Goal: Task Accomplishment & Management: Use online tool/utility

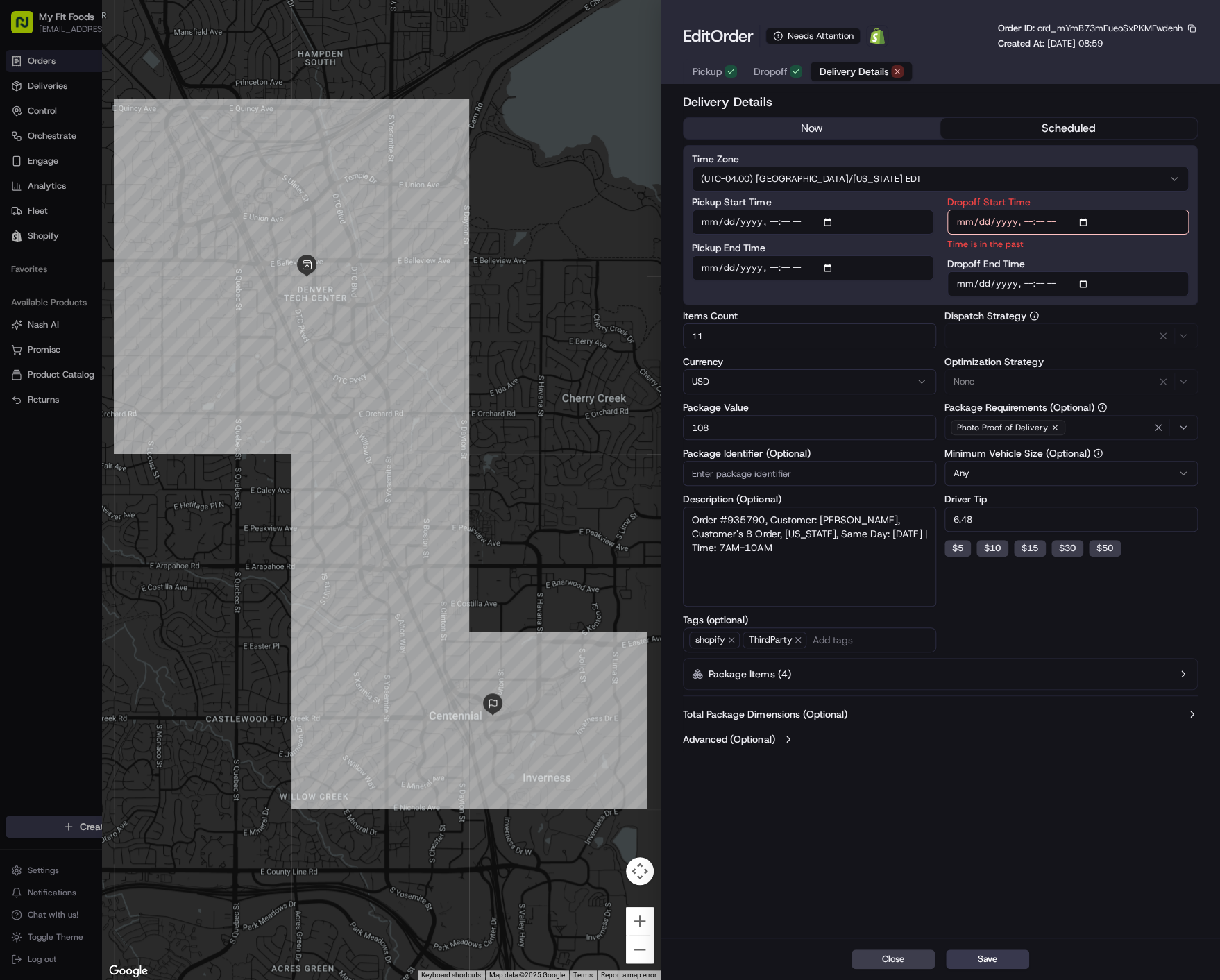
click at [843, 72] on span "Delivery Details" at bounding box center [853, 72] width 69 height 14
click at [836, 122] on button "now" at bounding box center [812, 129] width 257 height 21
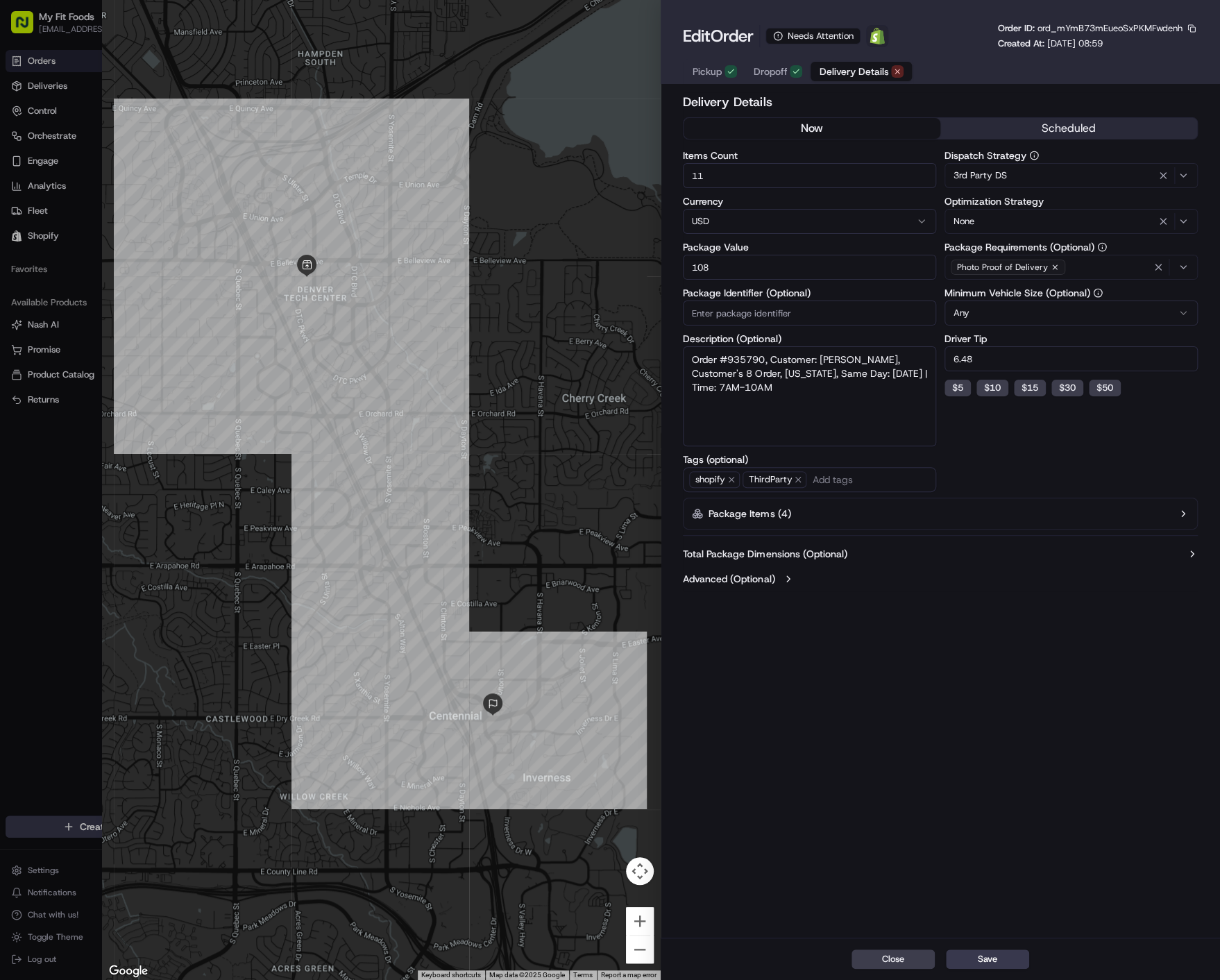
click at [881, 28] on img at bounding box center [877, 35] width 16 height 16
click at [1110, 31] on span "ord_mYmB73mEueoSxPKMFwdenh" at bounding box center [1110, 28] width 145 height 12
copy span "ord_mYmB73mEueoSxPKMFwdenh"
click at [1010, 954] on button "Save" at bounding box center [987, 958] width 84 height 20
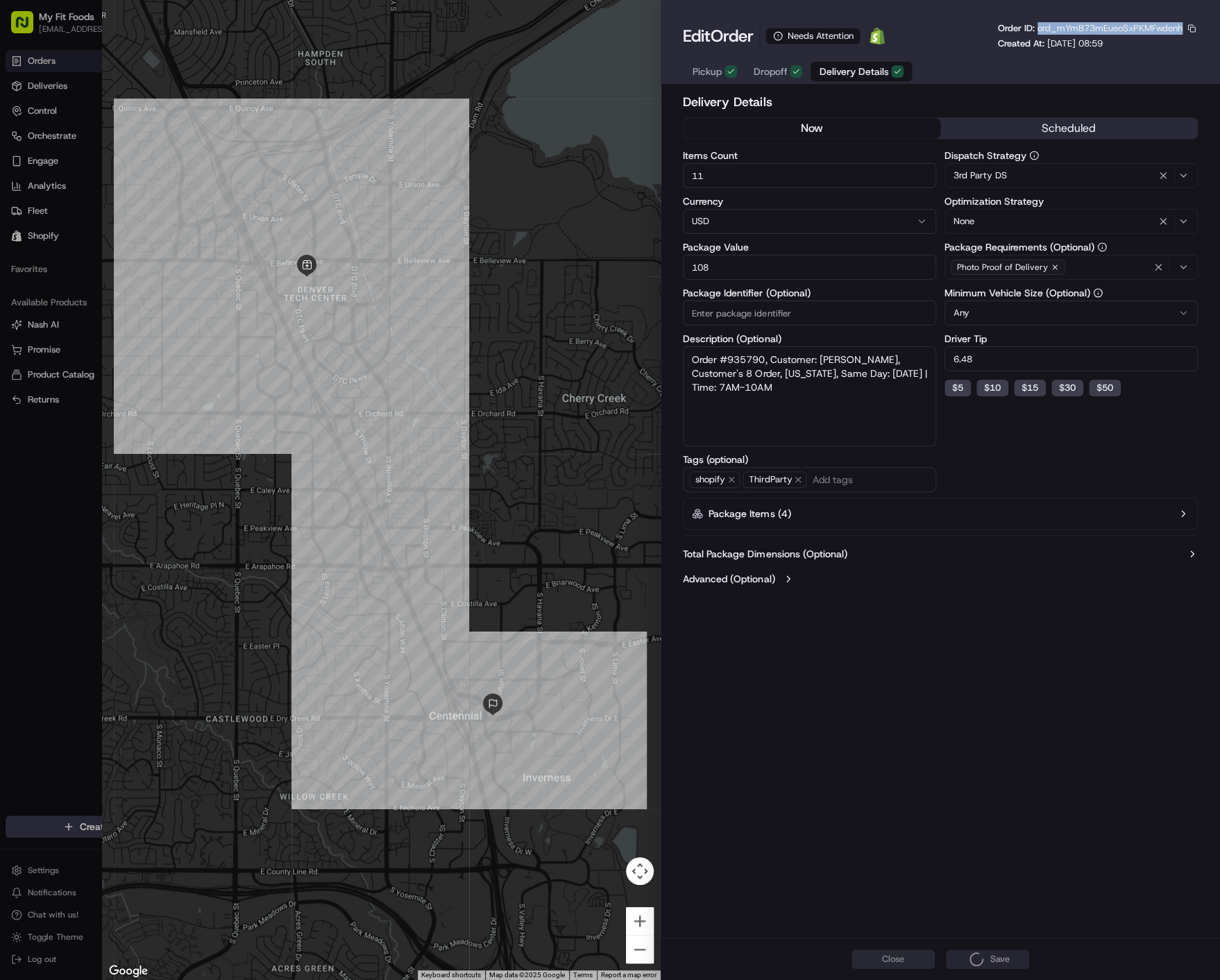
type input "1"
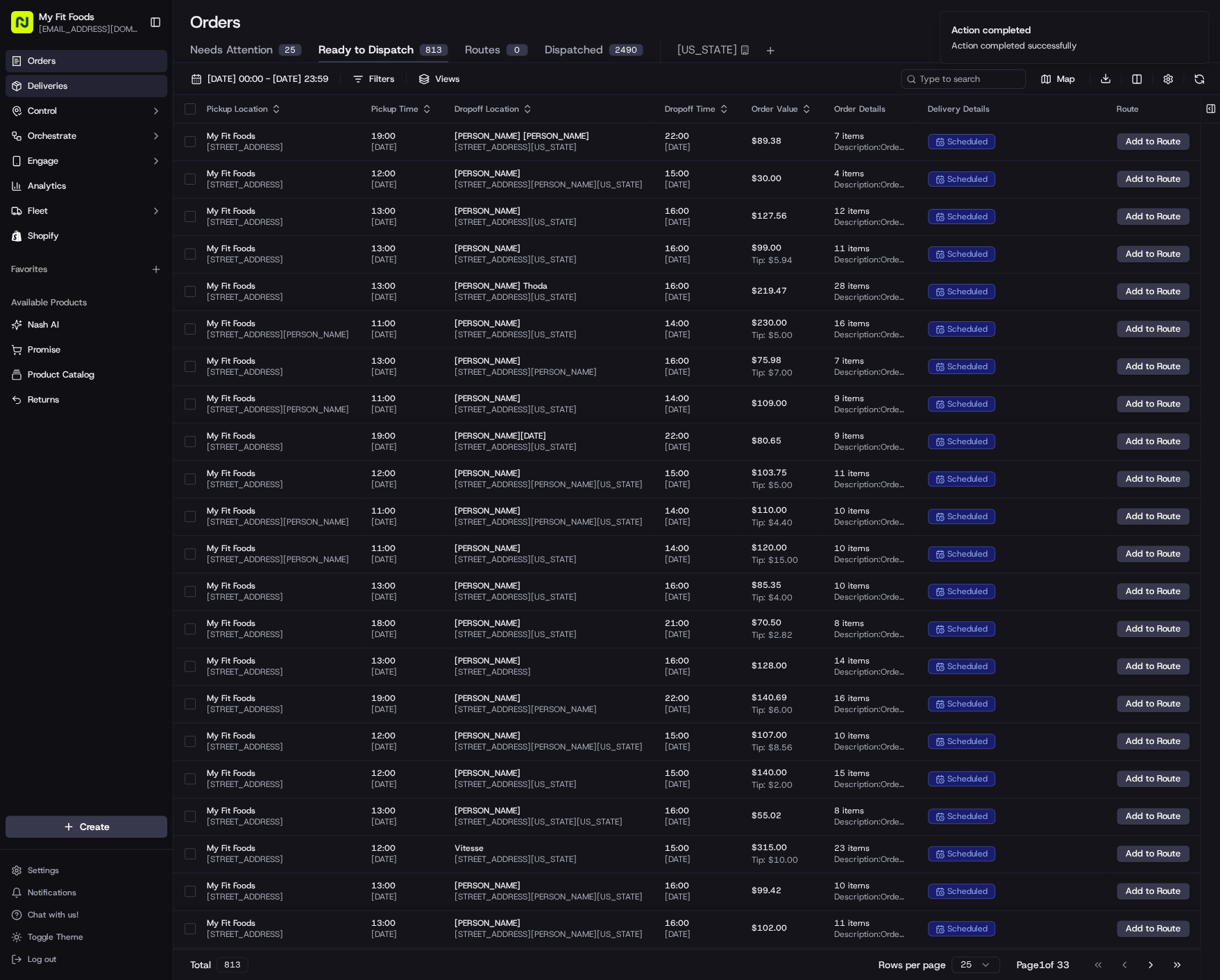
click at [44, 96] on link "Deliveries" at bounding box center [85, 86] width 161 height 22
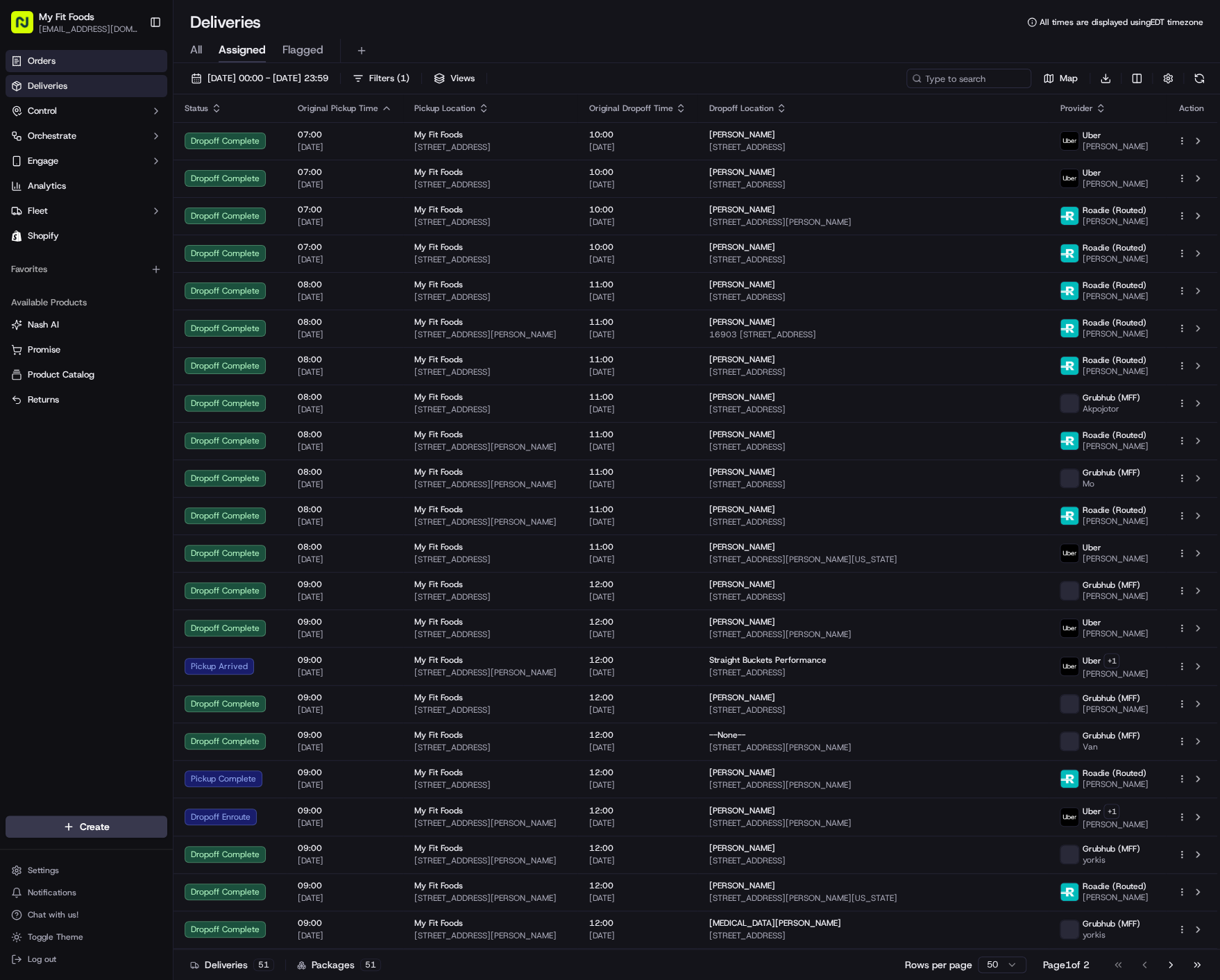
click at [58, 59] on link "Orders" at bounding box center [85, 61] width 161 height 22
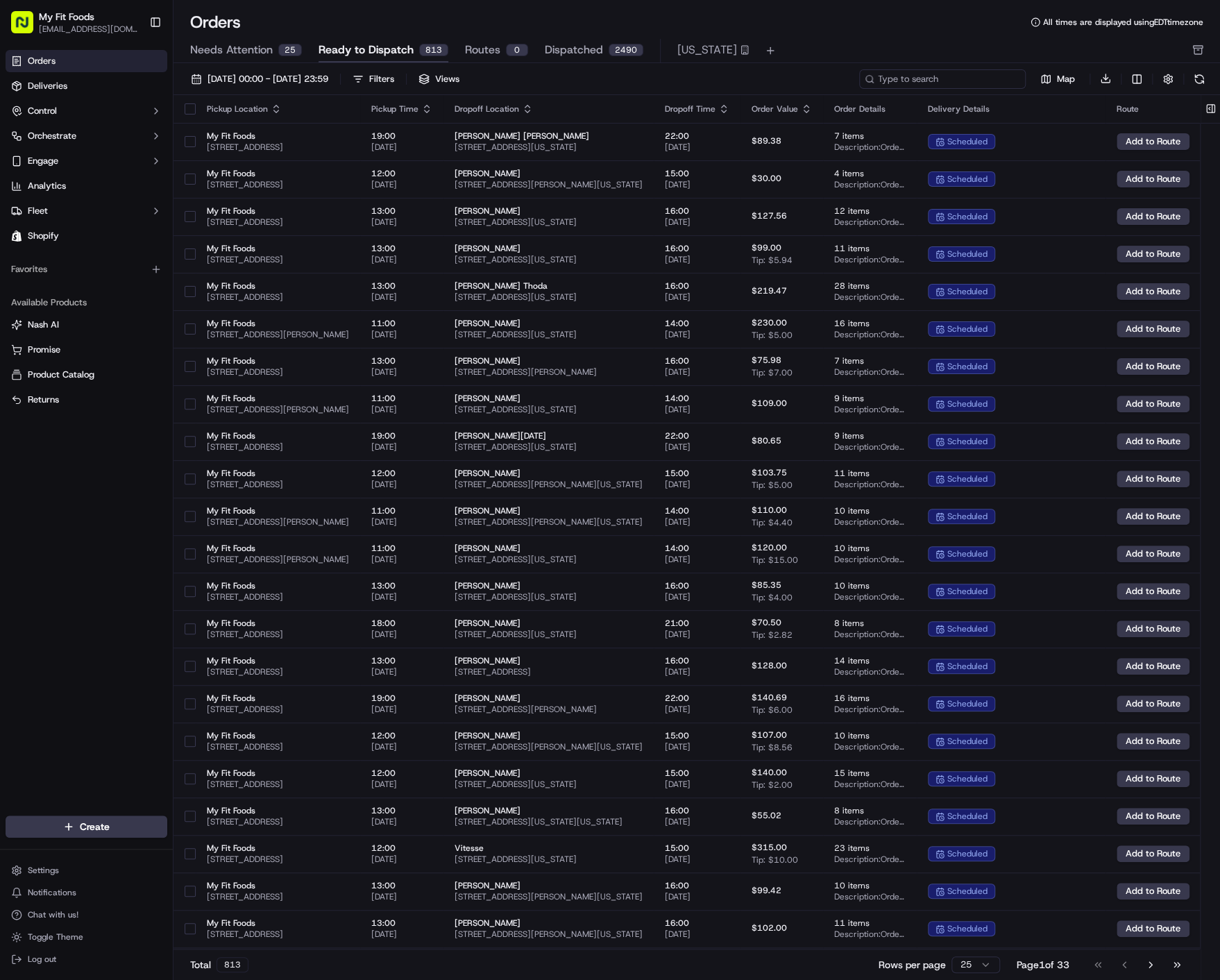
click at [988, 80] on input at bounding box center [942, 79] width 167 height 20
paste input "ord_mYmB73mEueoSxPKMFwdenh"
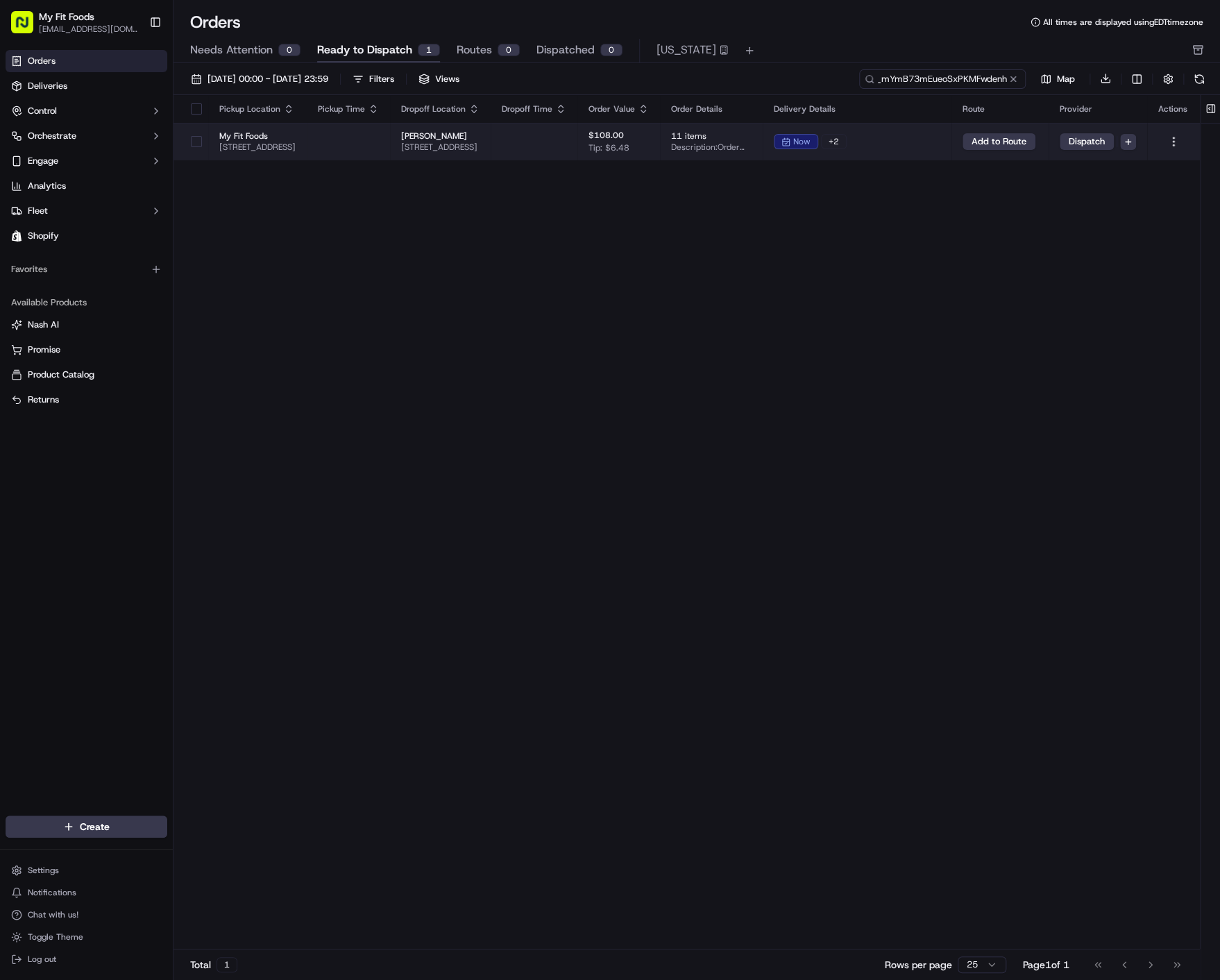
type input "ord_mYmB73mEueoSxPKMFwdenh"
click at [193, 140] on button "button" at bounding box center [196, 141] width 11 height 11
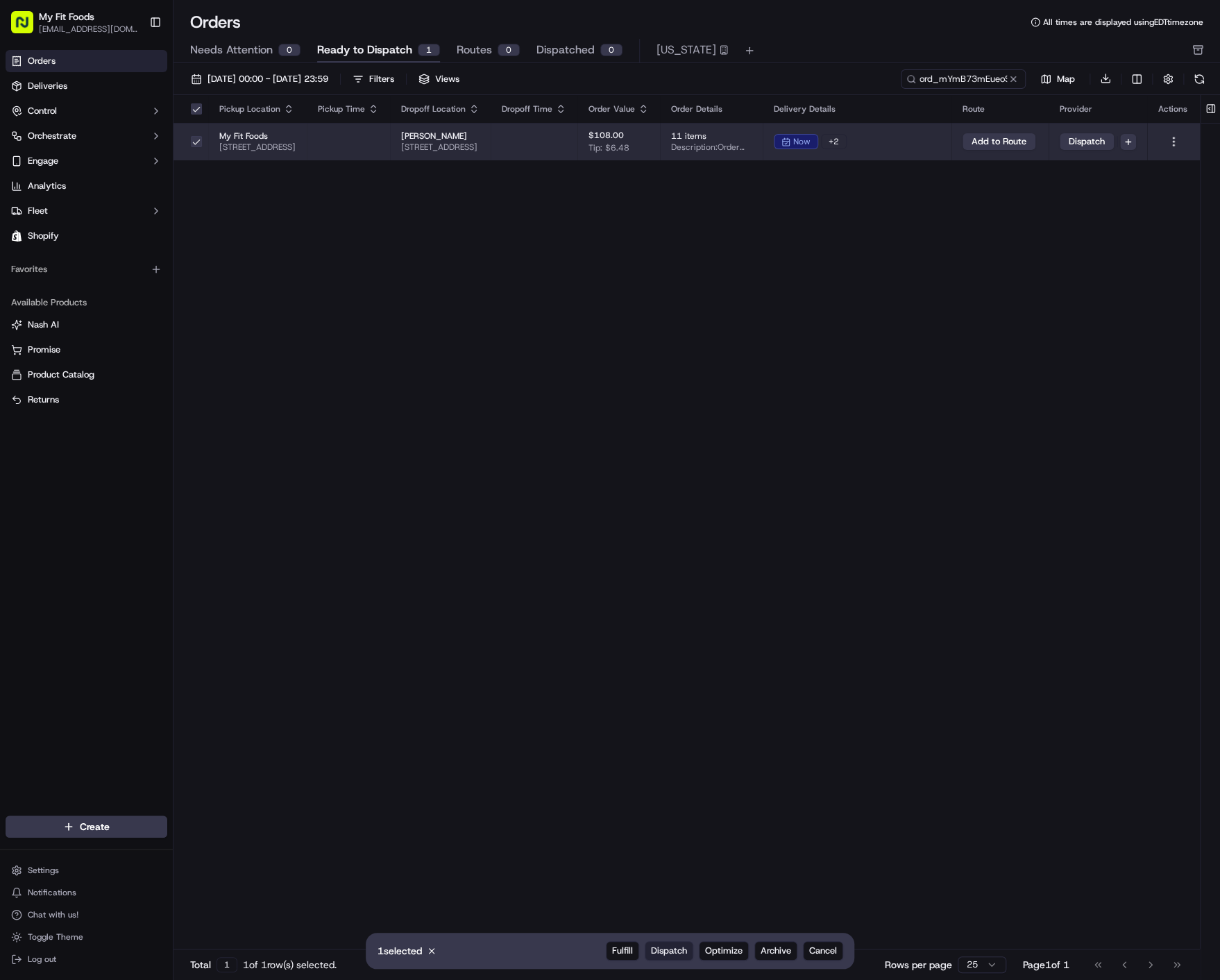
click at [680, 950] on span "Dispatch" at bounding box center [669, 951] width 36 height 12
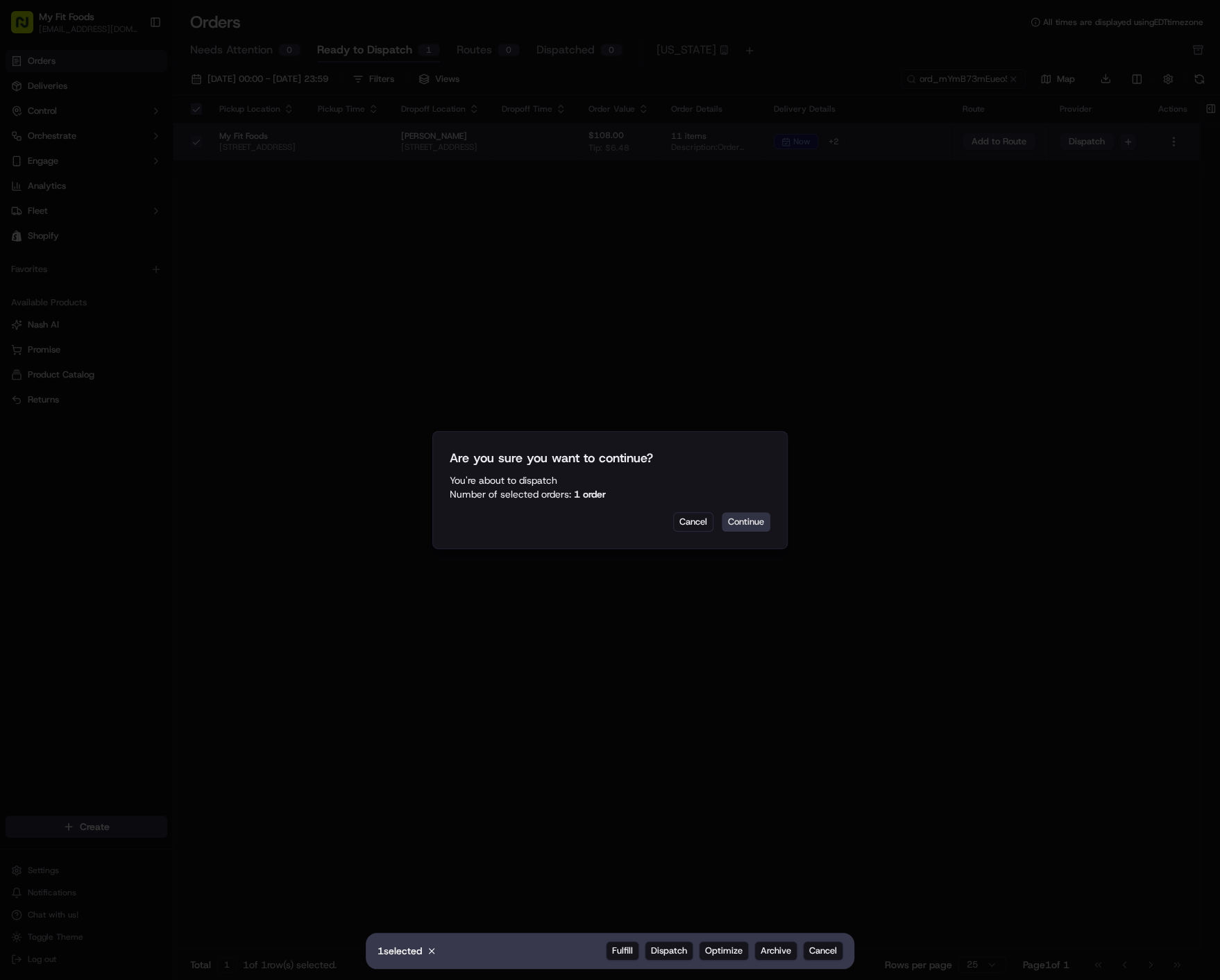
click at [750, 514] on button "Continue" at bounding box center [745, 521] width 48 height 20
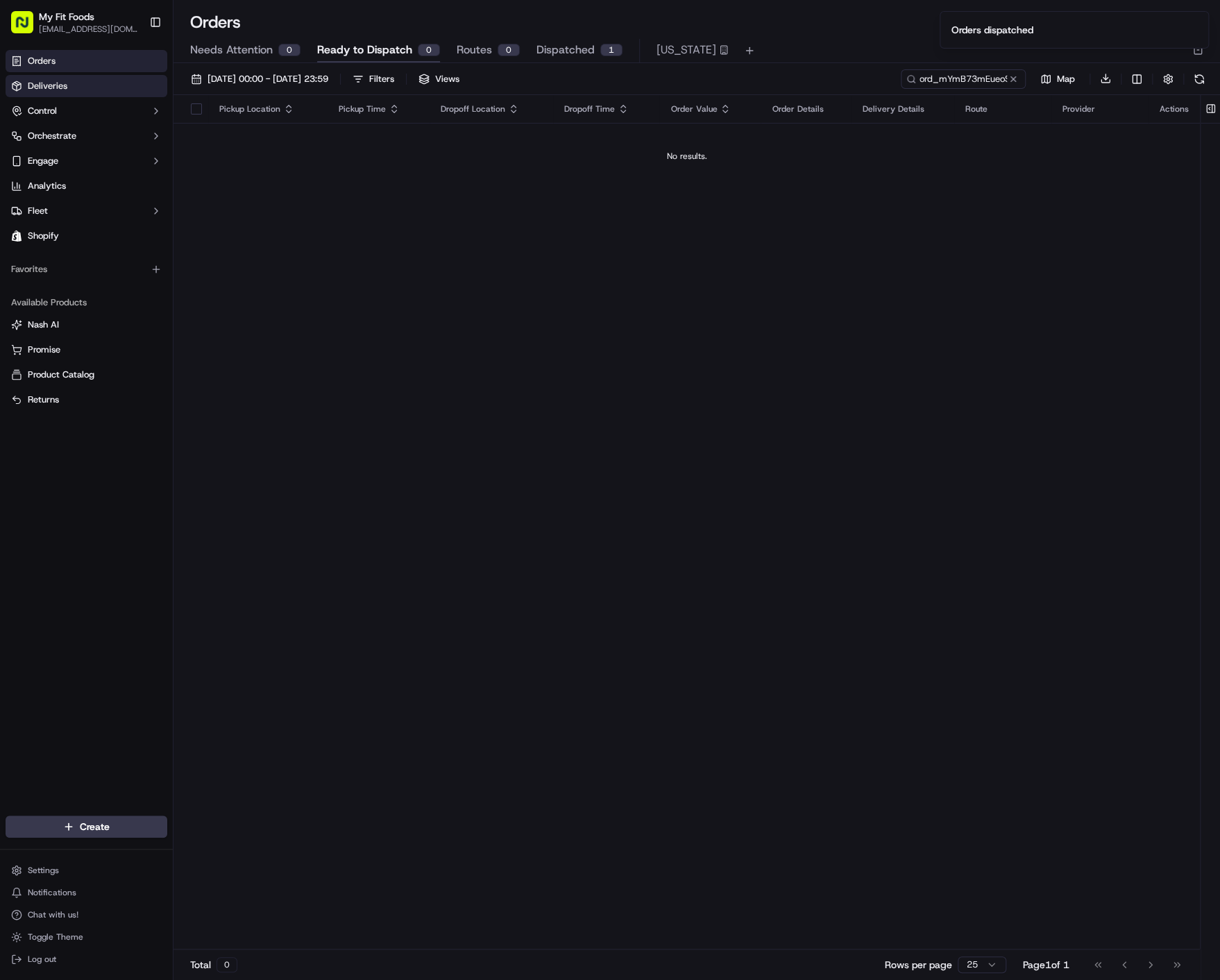
click at [77, 92] on link "Deliveries" at bounding box center [85, 86] width 161 height 22
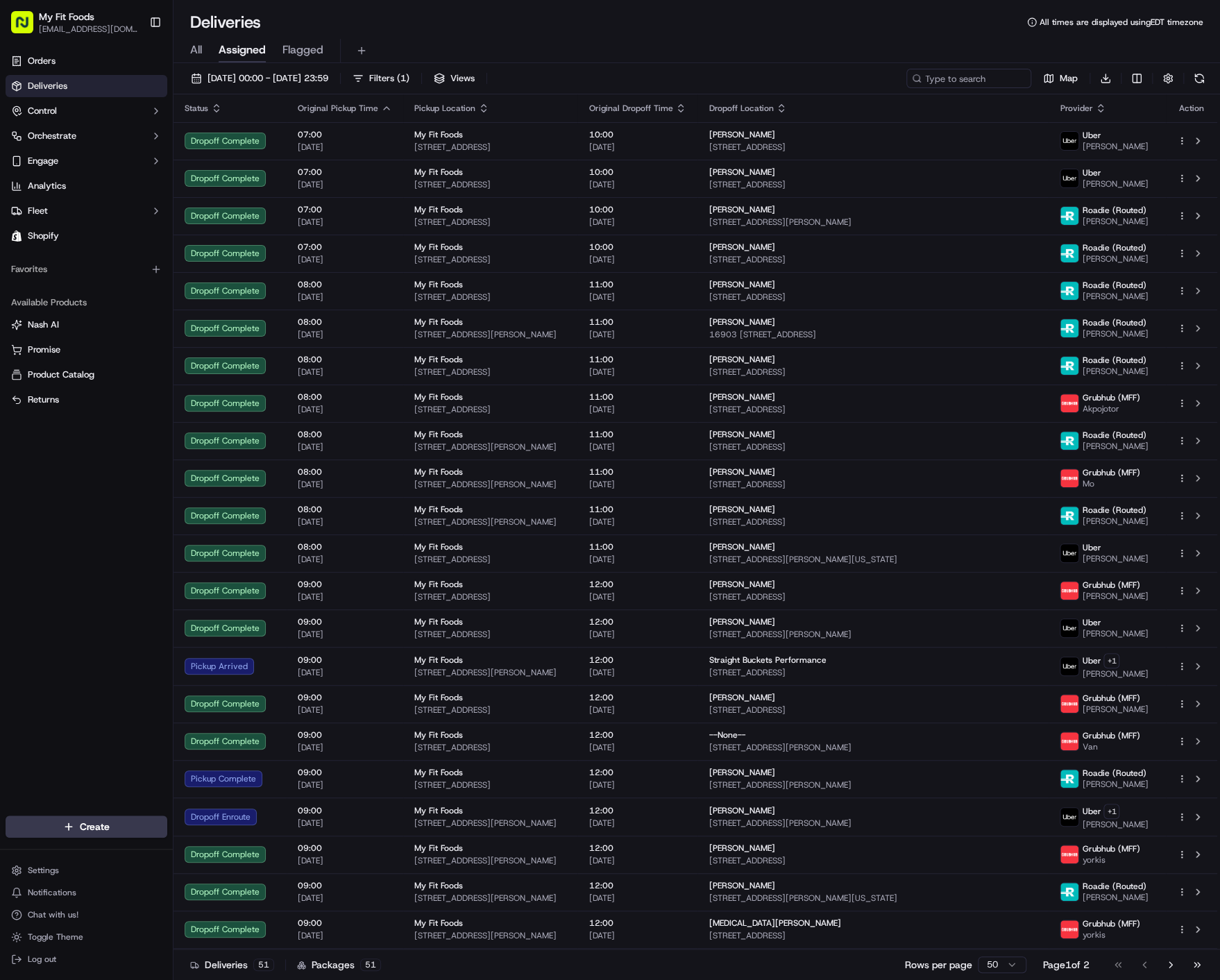
click at [203, 47] on div "All Assigned Flagged" at bounding box center [696, 51] width 1047 height 24
click at [197, 48] on span "All" at bounding box center [196, 49] width 12 height 16
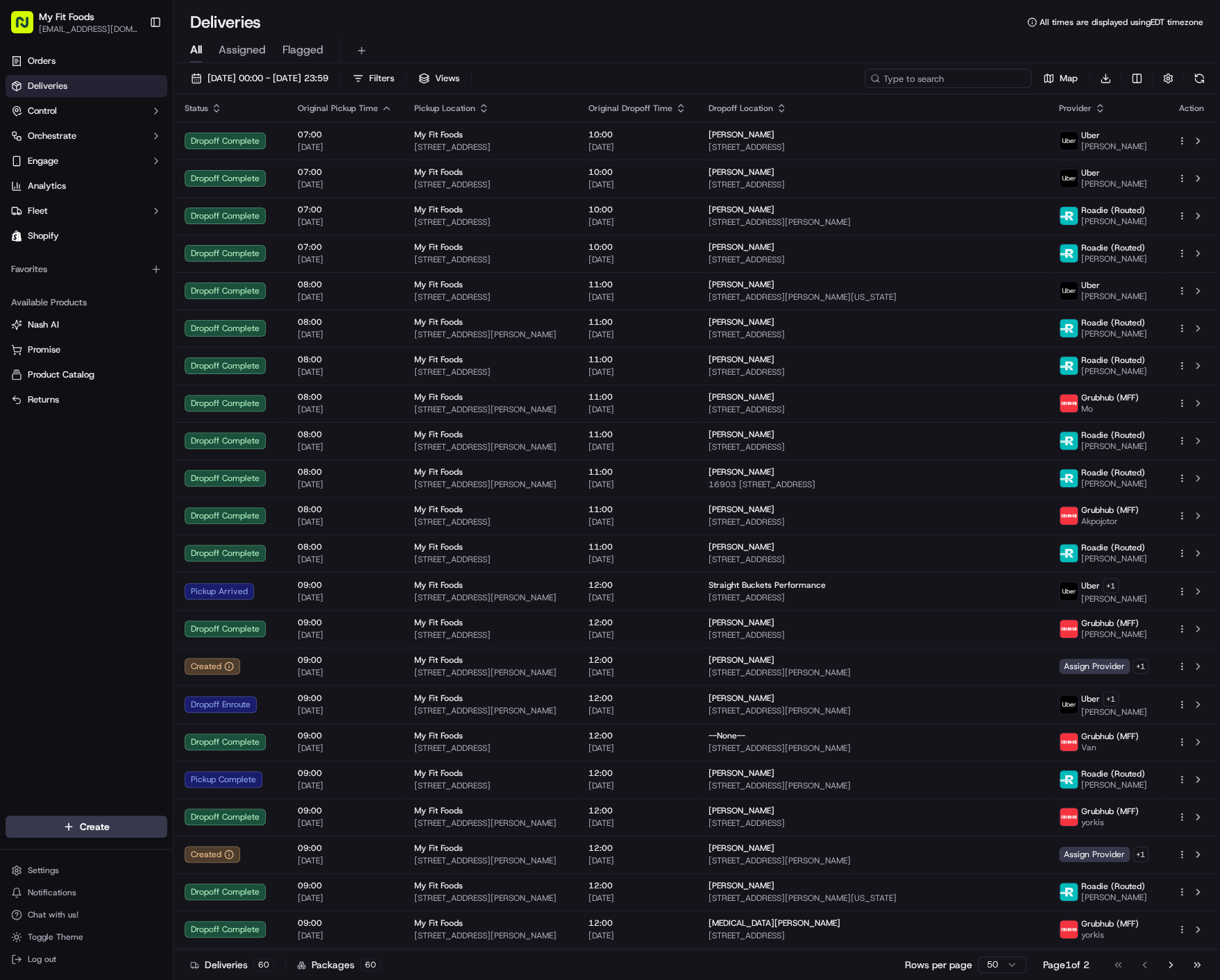
click at [968, 70] on input at bounding box center [947, 79] width 167 height 20
paste input "ord_mYmB73mEueoSxPKMFwdenh"
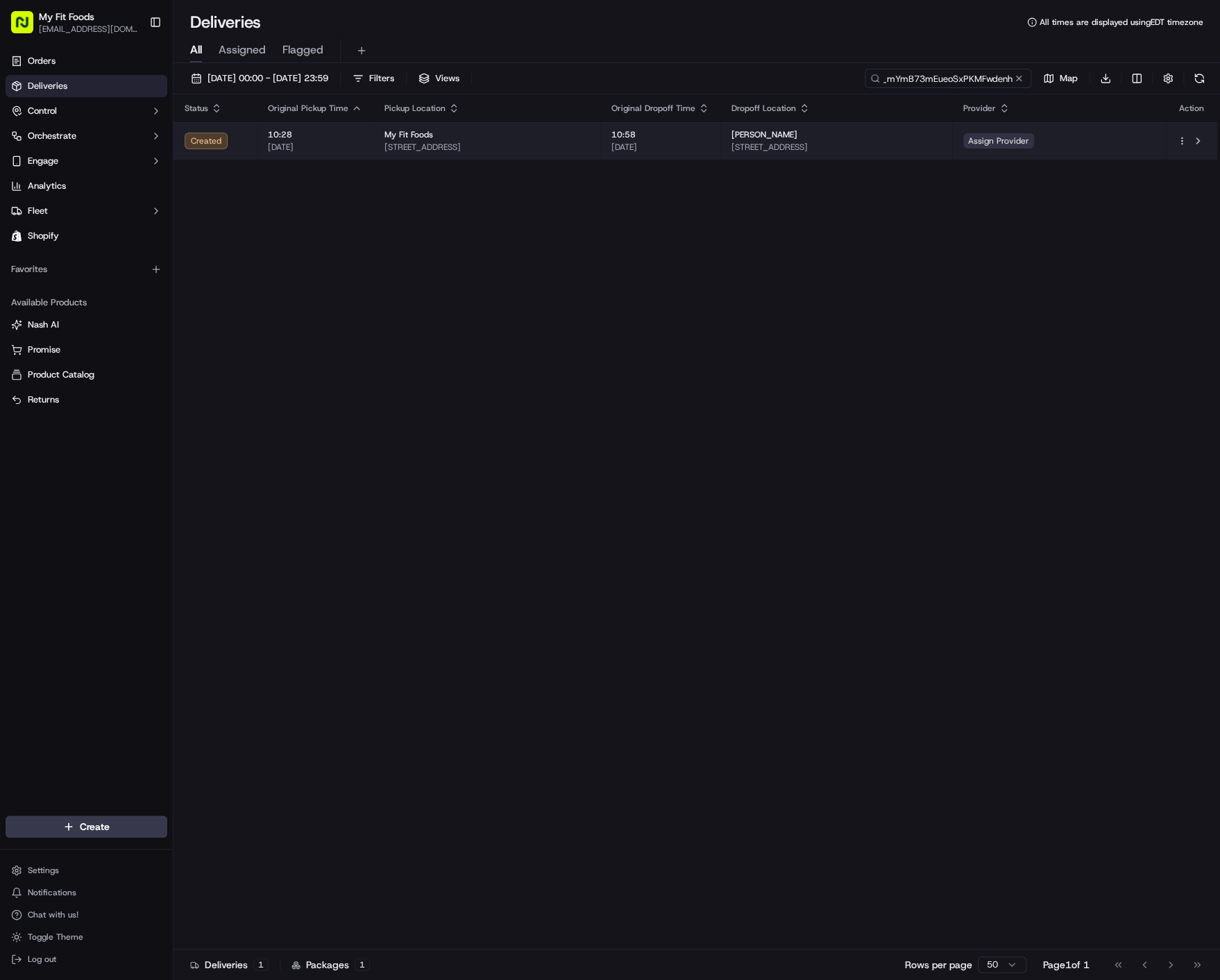
type input "ord_mYmB73mEueoSxPKMFwdenh"
click at [1034, 140] on span "Assign Provider" at bounding box center [998, 141] width 71 height 16
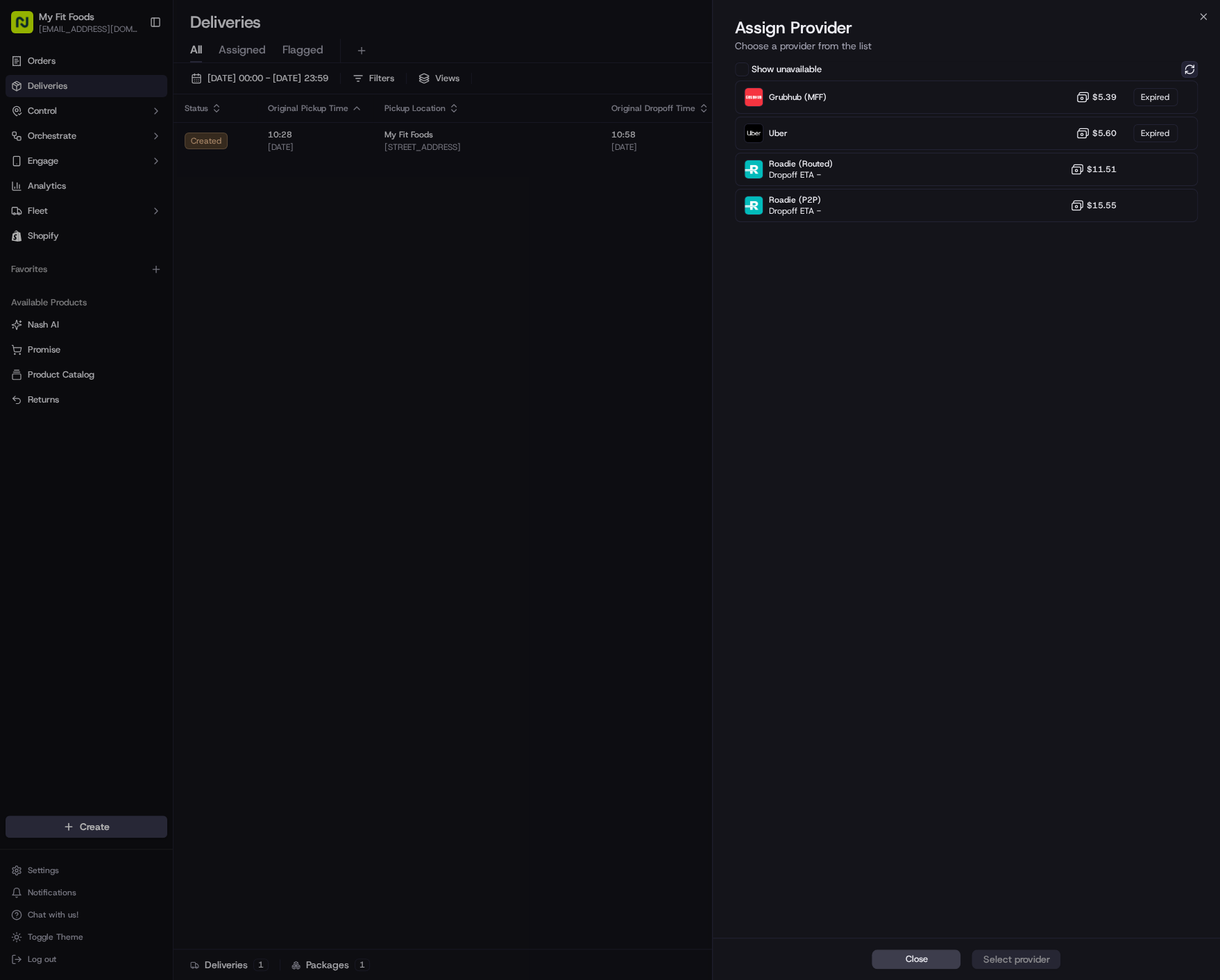
click at [1189, 70] on button at bounding box center [1189, 69] width 16 height 16
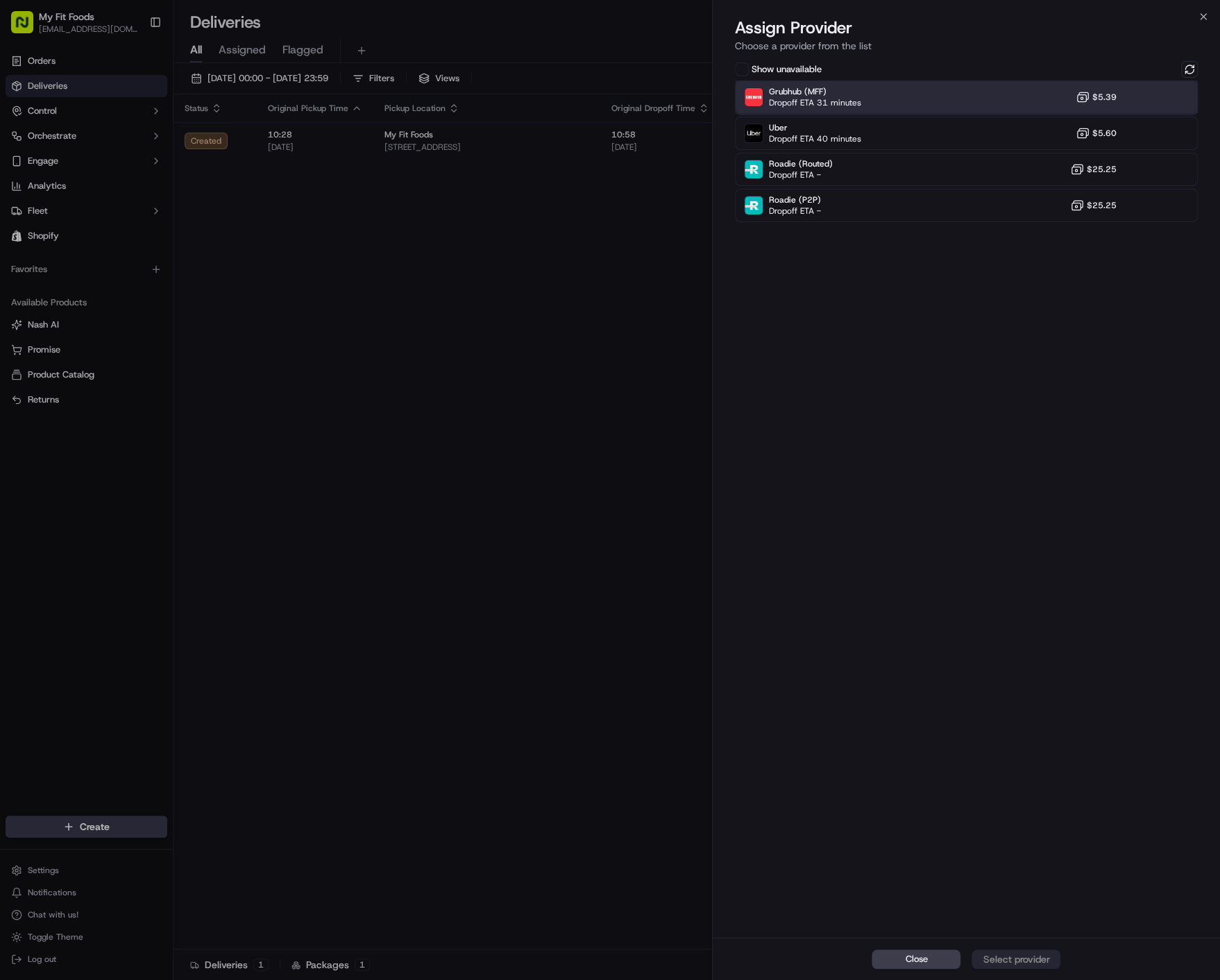
click at [1002, 100] on div "Grubhub (MFF) Dropoff ETA 31 minutes $5.39" at bounding box center [966, 97] width 463 height 34
click at [1016, 971] on div "Close Assign Provider" at bounding box center [966, 958] width 508 height 42
click at [1016, 964] on div "Assign Provider" at bounding box center [1016, 958] width 68 height 14
drag, startPoint x: 924, startPoint y: 332, endPoint x: 916, endPoint y: 329, distance: 8.5
click at [924, 333] on div "Show unavailable Grubhub (MFF) Dropoff ETA 31 minutes $5.39 Uber Dropoff ETA 40…" at bounding box center [966, 498] width 508 height 879
